Goal: Information Seeking & Learning: Check status

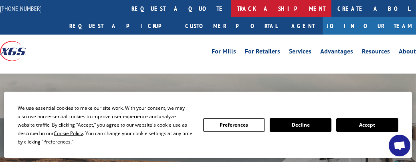
click at [231, 8] on link "track a shipment" at bounding box center [281, 8] width 101 height 17
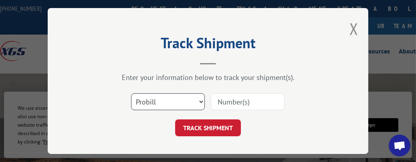
click at [196, 97] on select "Select category... Probill BOL PO" at bounding box center [168, 101] width 74 height 17
select select "bol"
click at [131, 93] on select "Select category... Probill BOL PO" at bounding box center [168, 101] width 74 height 17
click at [243, 99] on input at bounding box center [248, 101] width 74 height 17
paste input "5001803"
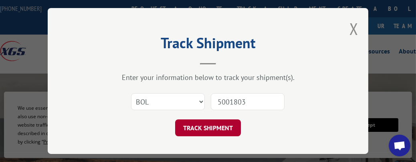
type input "5001803"
click at [208, 125] on button "TRACK SHIPMENT" at bounding box center [208, 127] width 66 height 17
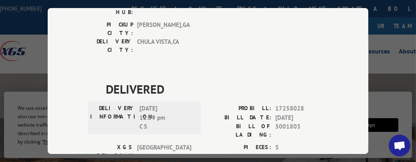
scroll to position [178, 0]
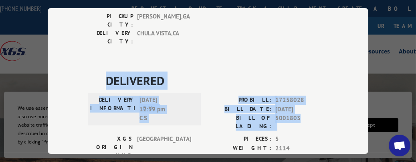
drag, startPoint x: 302, startPoint y: 67, endPoint x: 94, endPoint y: 31, distance: 210.7
click at [94, 71] on div "DELIVERED DELIVERY INFORMATION: [DATE] 12:59 pm C S PROBILL: 17258028 BILL DATE…" at bounding box center [208, 148] width 241 height 155
copy div "DELIVERED DELIVERY INFORMATION: [DATE] 12:59 pm C S PROBILL: 17258028 BILL DATE…"
click at [22, 56] on div "Track Shipment DELIVERED DELIVERY INFORMATION: [DATE] 12:50 pm [PERSON_NAME] PR…" at bounding box center [208, 81] width 416 height 162
drag, startPoint x: 299, startPoint y: 67, endPoint x: 82, endPoint y: 32, distance: 220.4
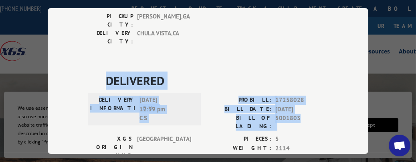
click at [82, 32] on div "Track Shipment DELIVERED DELIVERY INFORMATION: [DATE] 12:50 pm [PERSON_NAME] PR…" at bounding box center [208, 81] width 321 height 146
copy div "DELIVERED DELIVERY INFORMATION: [DATE] 12:59 pm C S PROBILL: 17258028 BILL DATE…"
